Goal: Information Seeking & Learning: Compare options

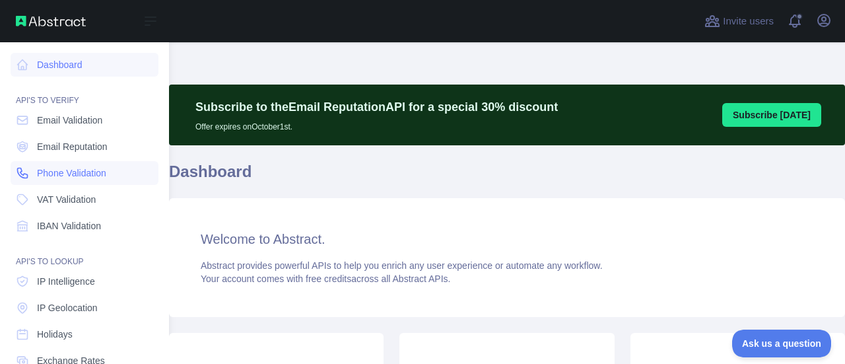
click at [59, 170] on span "Phone Validation" at bounding box center [71, 172] width 69 height 13
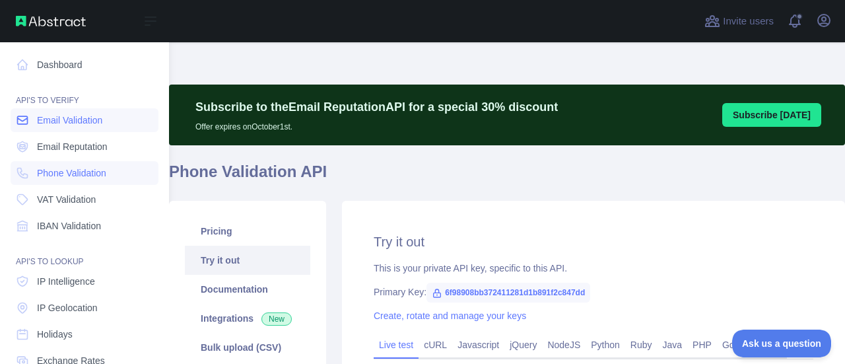
click at [76, 125] on span "Email Validation" at bounding box center [69, 120] width 65 height 13
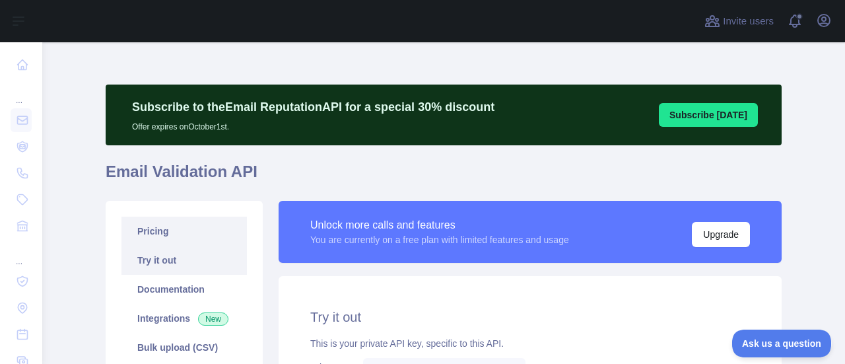
click at [162, 239] on link "Pricing" at bounding box center [184, 231] width 125 height 29
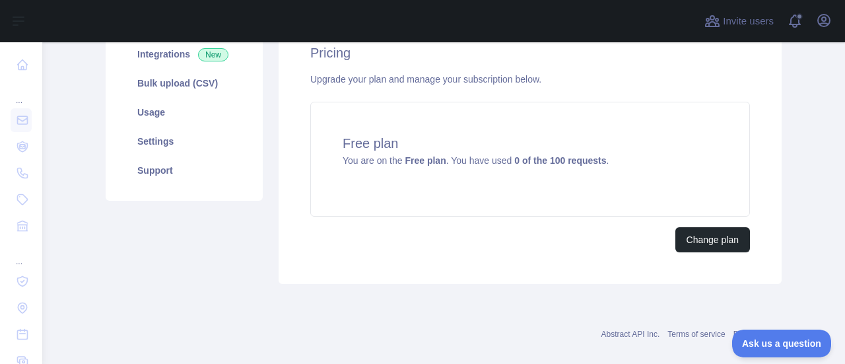
scroll to position [132, 0]
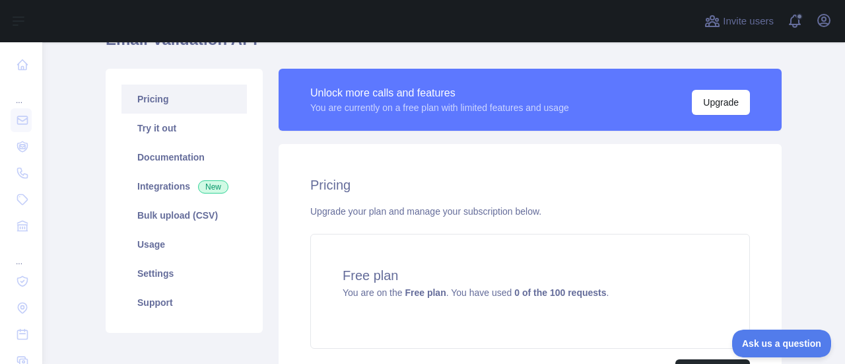
click at [147, 100] on link "Pricing" at bounding box center [184, 99] width 125 height 29
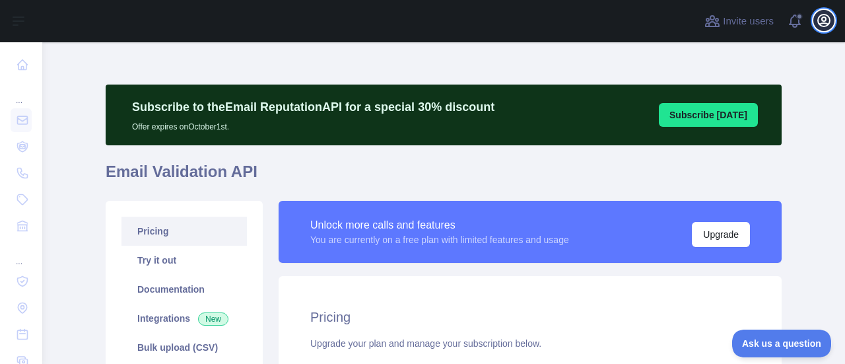
click at [825, 15] on icon "button" at bounding box center [824, 21] width 12 height 12
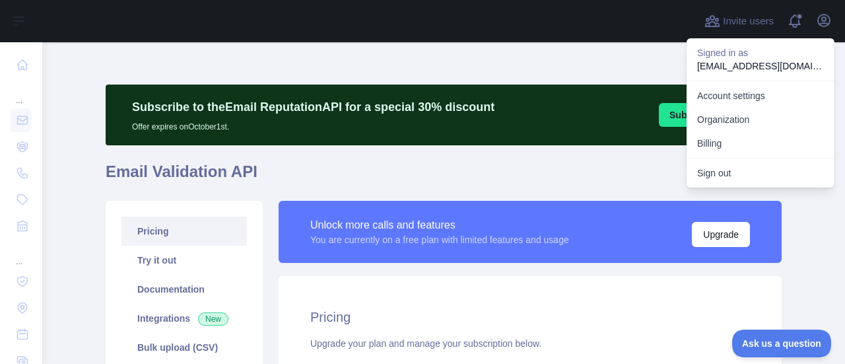
click at [415, 22] on div at bounding box center [369, 21] width 633 height 42
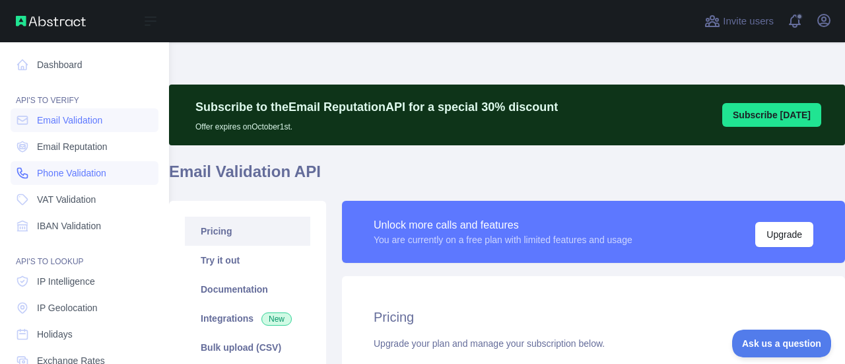
click at [54, 170] on span "Phone Validation" at bounding box center [71, 172] width 69 height 13
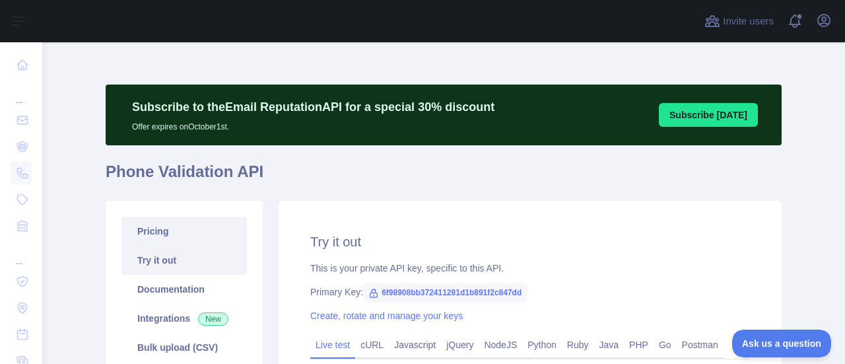
click at [170, 233] on link "Pricing" at bounding box center [184, 231] width 125 height 29
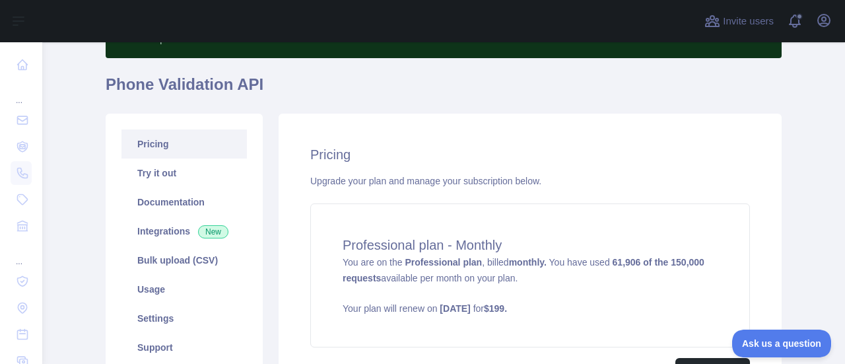
scroll to position [132, 0]
